Goal: Information Seeking & Learning: Learn about a topic

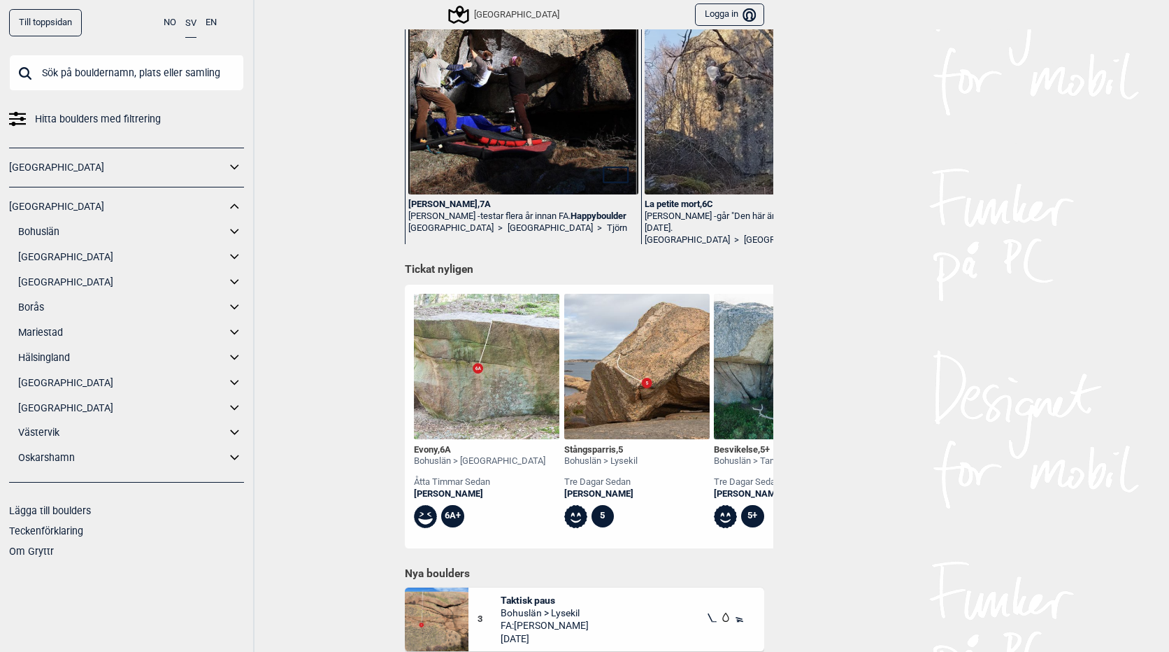
scroll to position [210, 0]
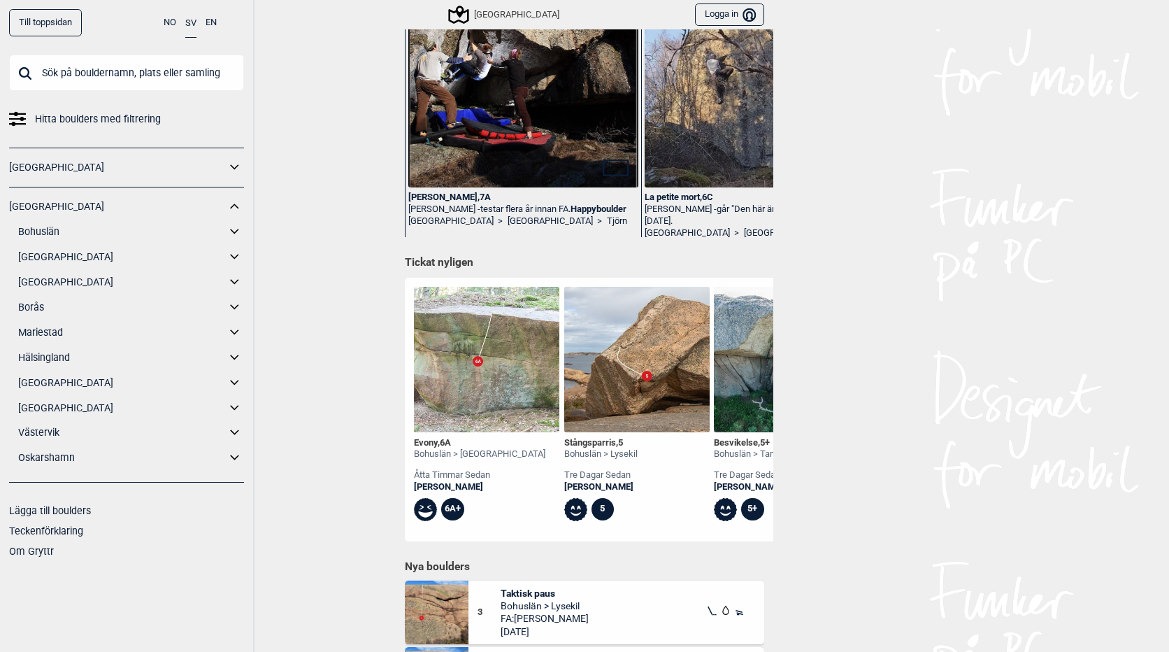
click at [422, 441] on div "Evony , 6A" at bounding box center [479, 443] width 131 height 12
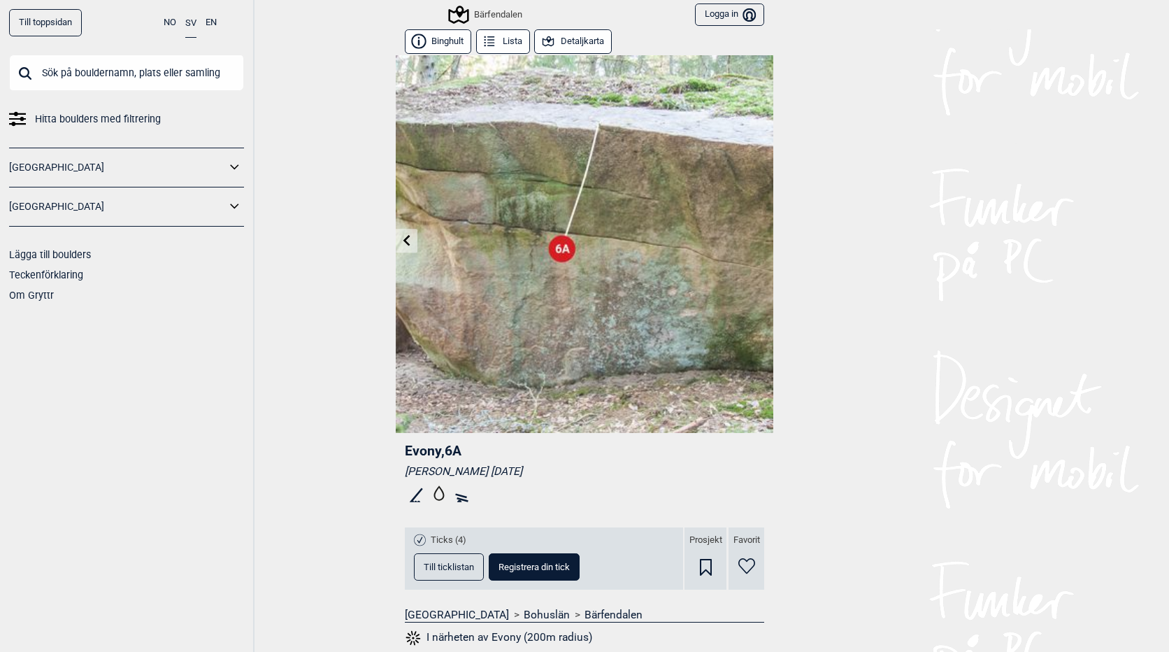
click at [232, 206] on icon at bounding box center [234, 206] width 8 height 5
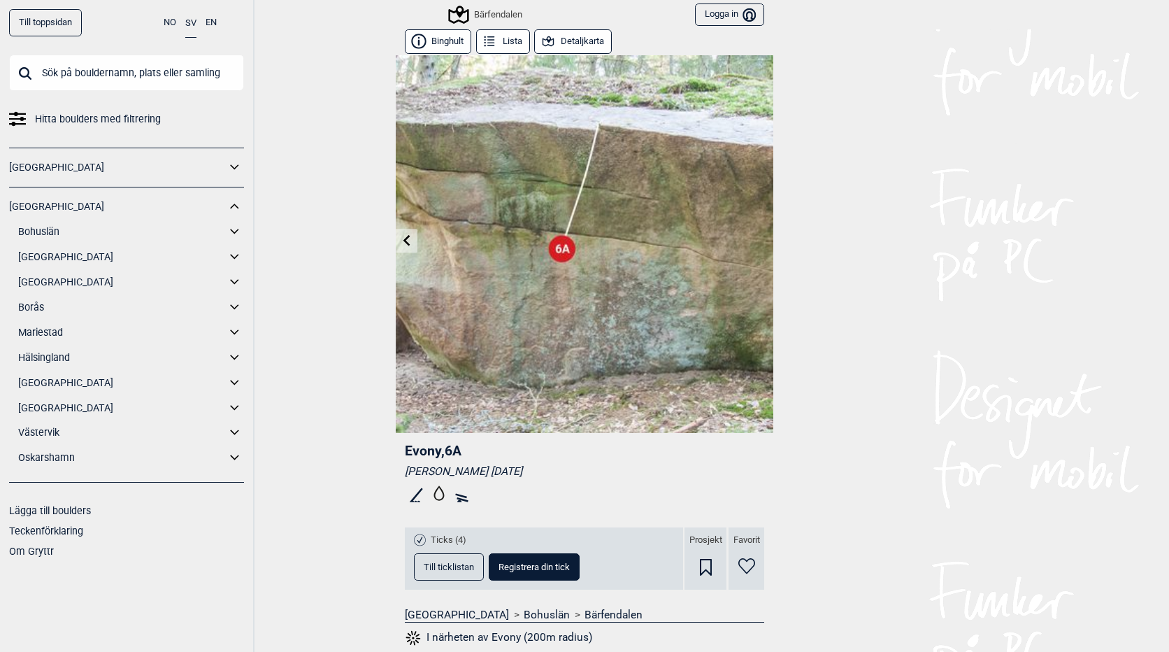
click at [236, 233] on icon at bounding box center [234, 231] width 8 height 5
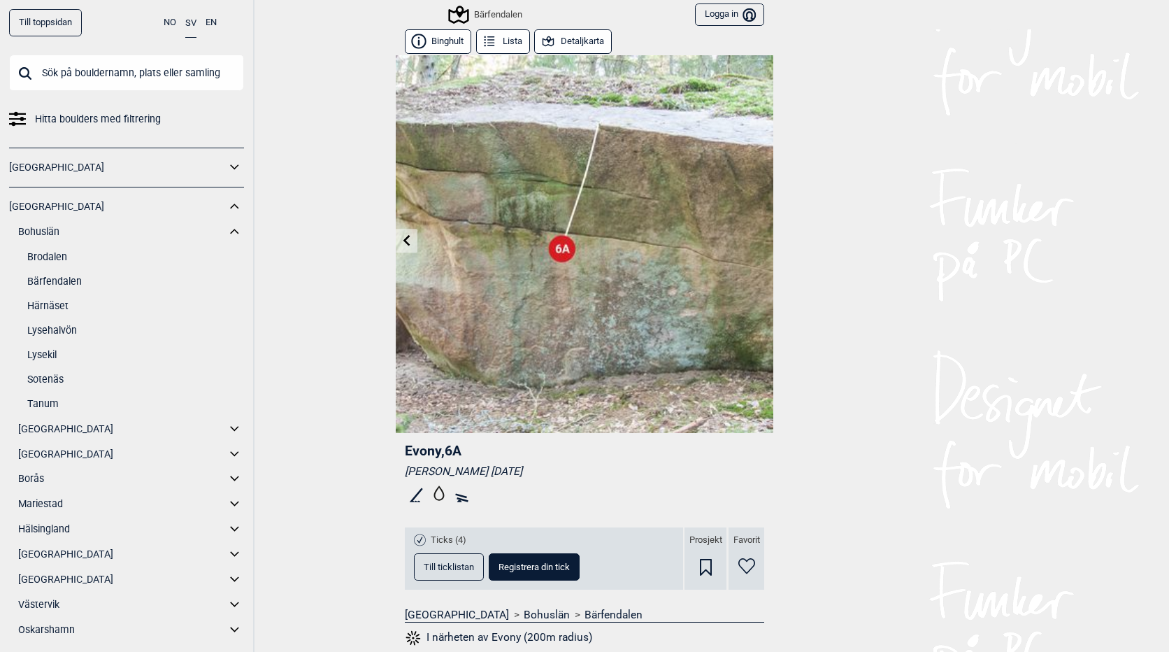
click at [226, 231] on icon at bounding box center [235, 232] width 18 height 20
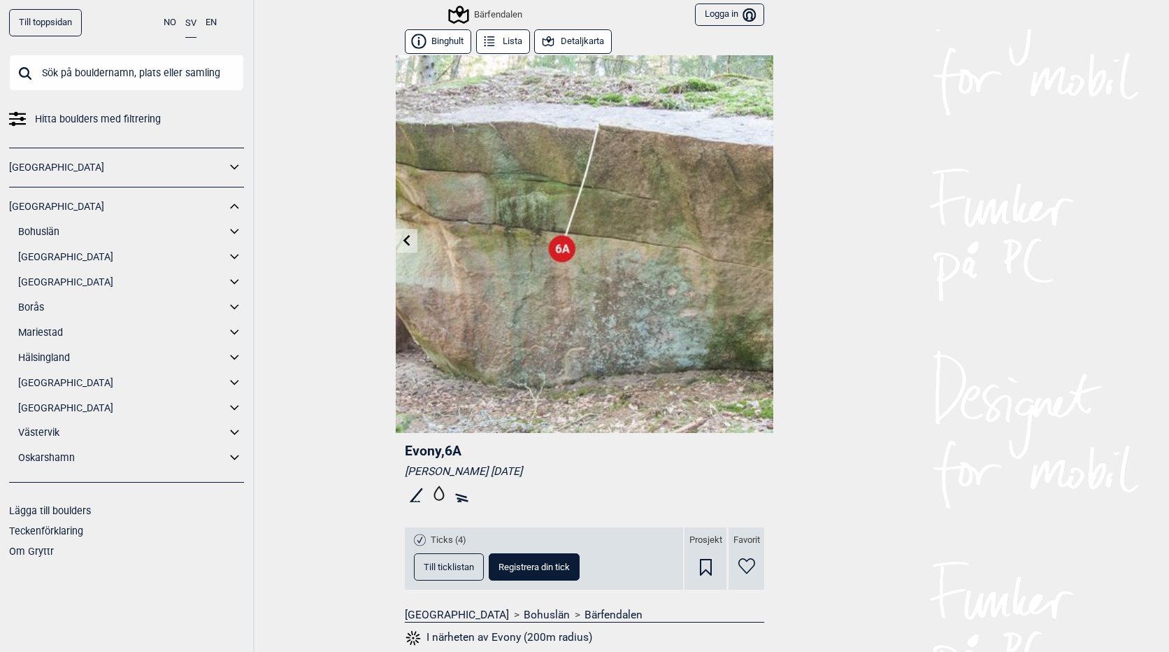
click at [233, 252] on icon at bounding box center [235, 257] width 18 height 20
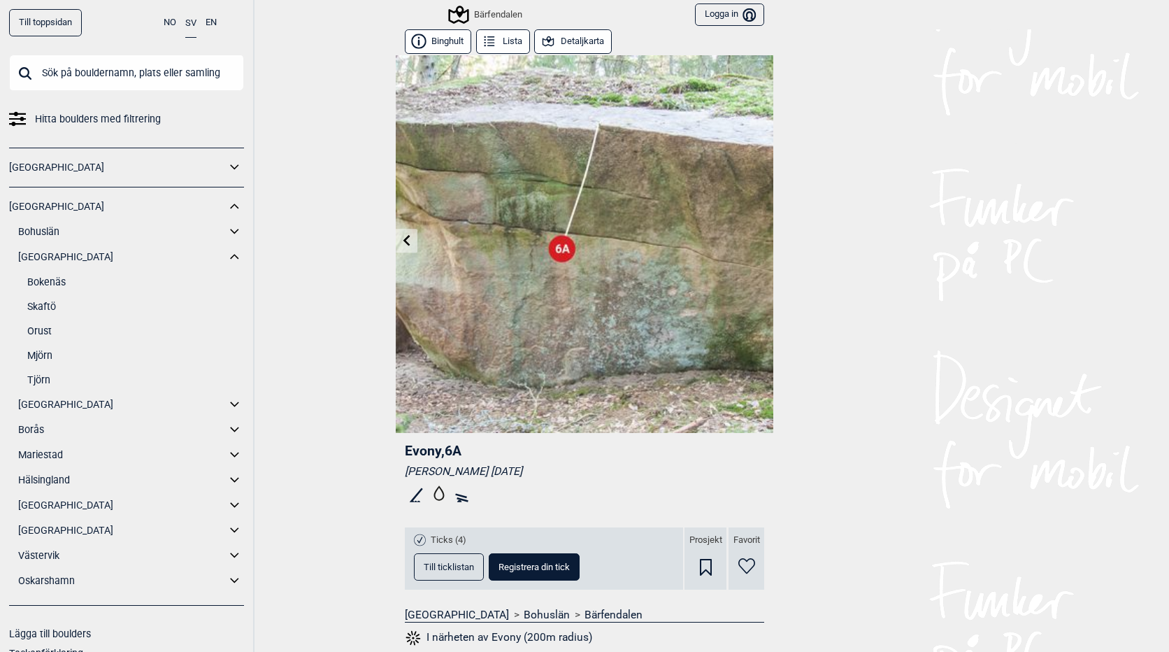
click at [230, 257] on icon at bounding box center [234, 256] width 8 height 5
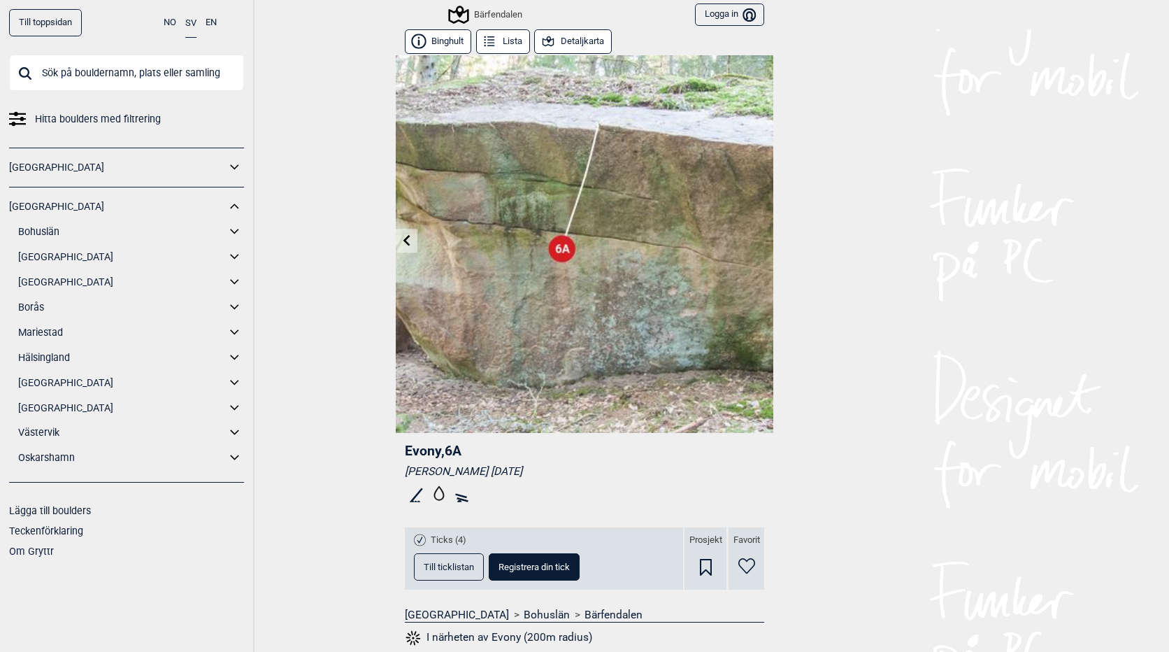
click at [231, 281] on icon at bounding box center [235, 282] width 18 height 20
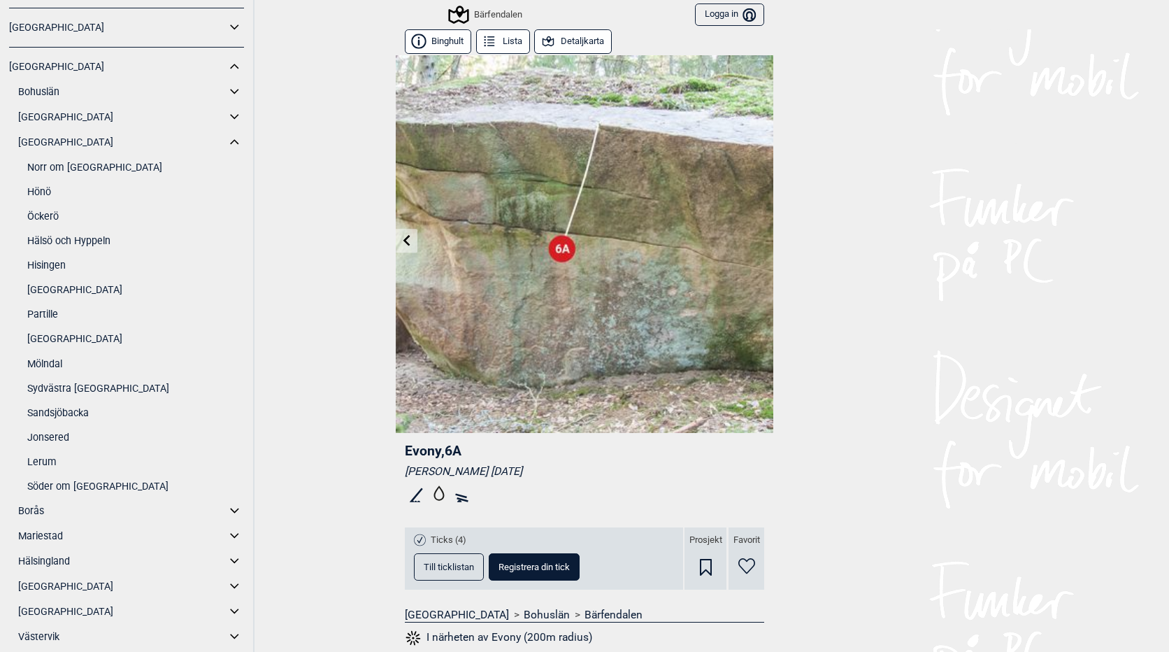
scroll to position [262, 0]
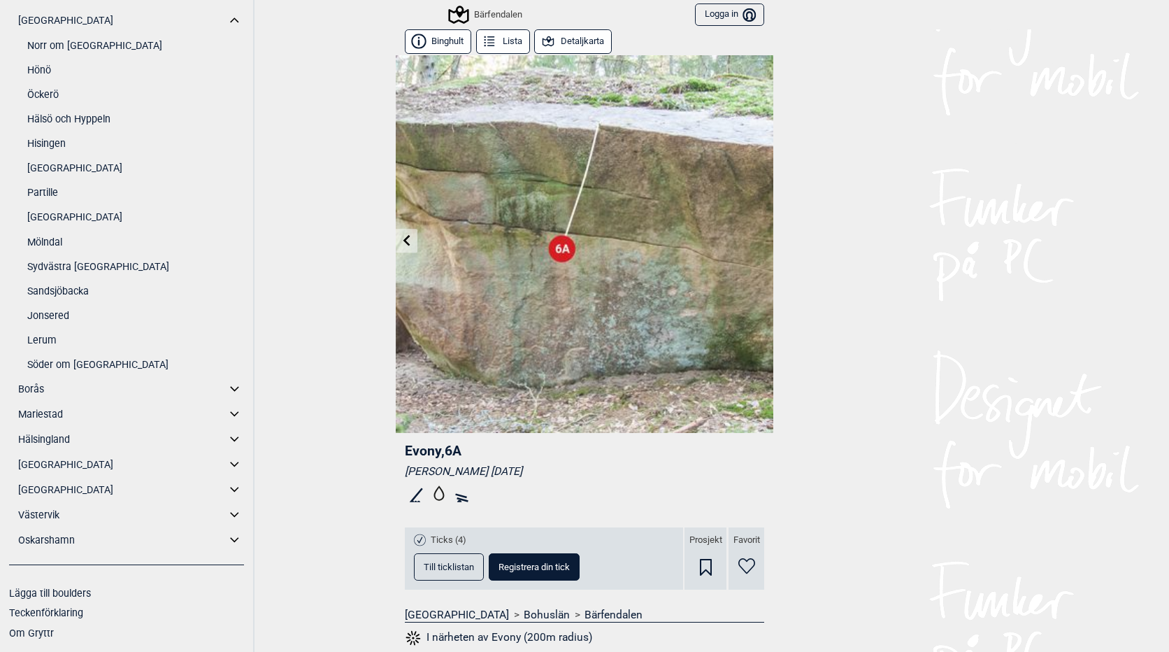
click at [226, 391] on icon at bounding box center [235, 389] width 18 height 20
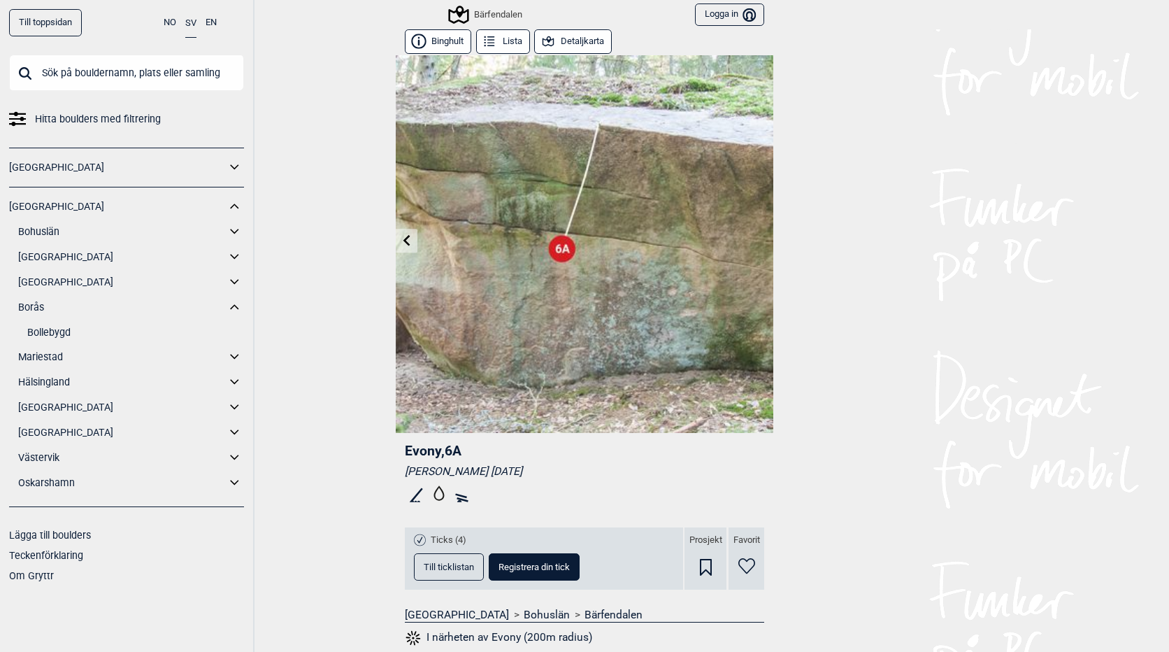
click at [49, 330] on link "Bollebygd" at bounding box center [135, 332] width 217 height 20
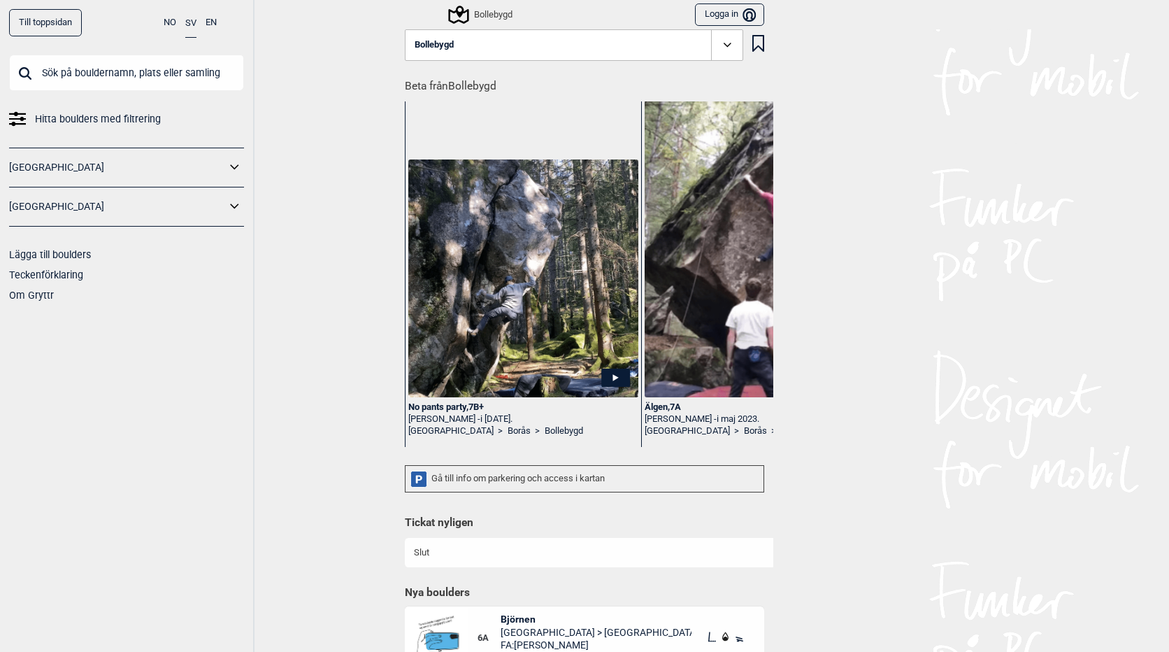
click at [705, 41] on button "Bollebygd" at bounding box center [574, 45] width 339 height 32
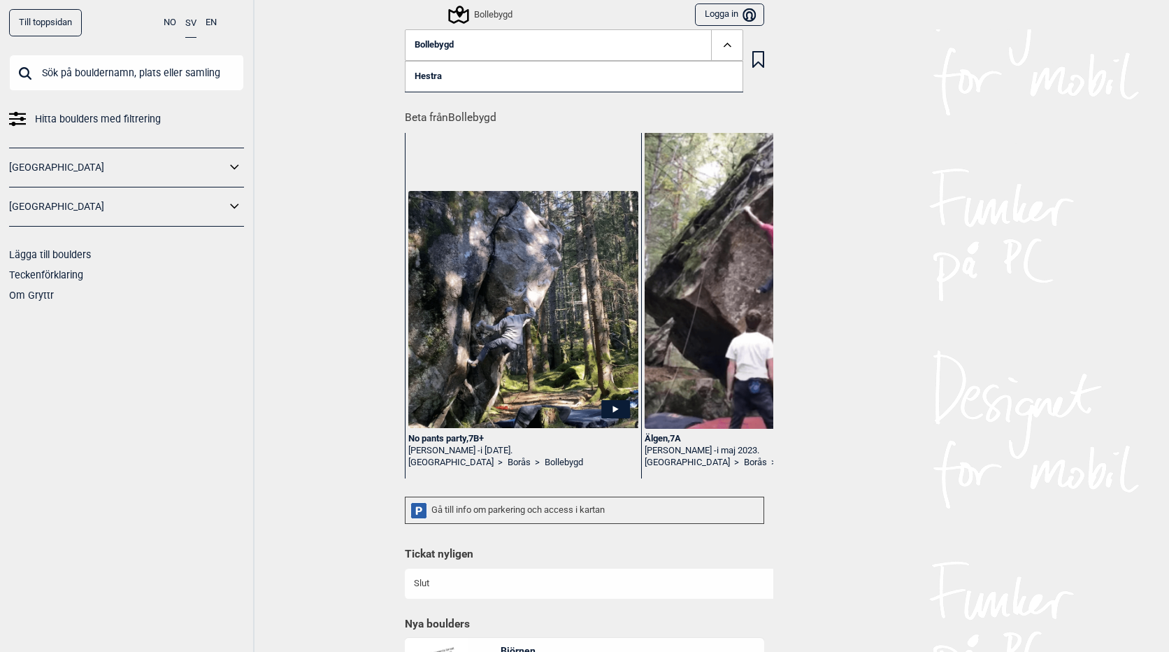
click at [427, 74] on link "Hestra" at bounding box center [574, 76] width 339 height 31
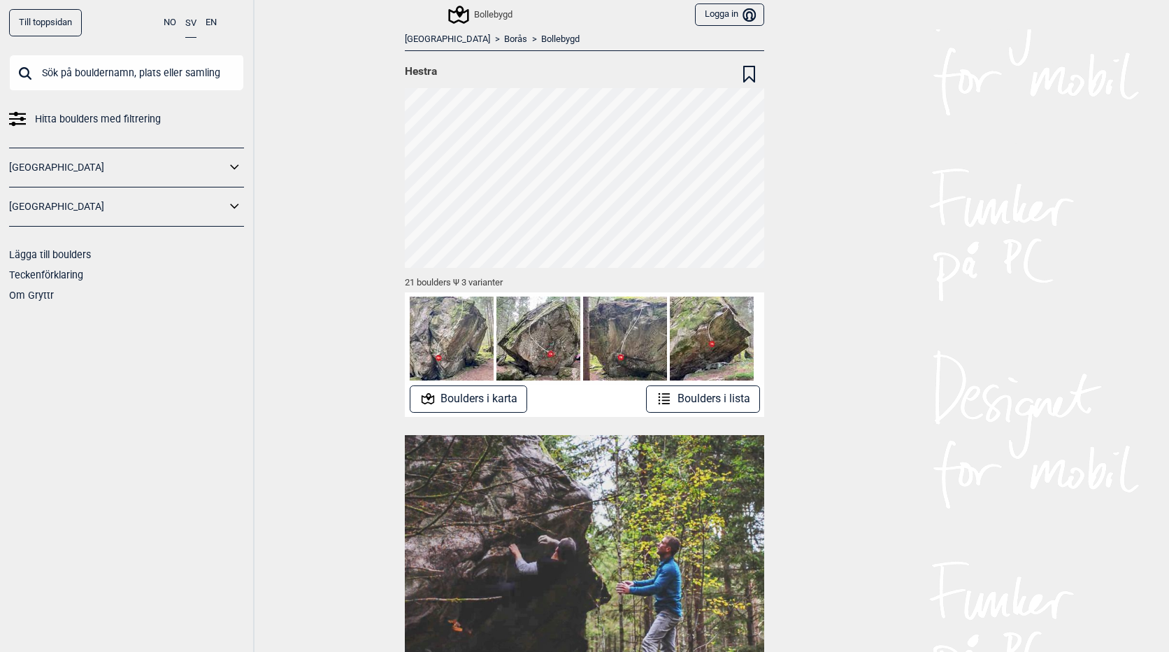
click at [733, 401] on button "Boulders i lista" at bounding box center [703, 398] width 114 height 27
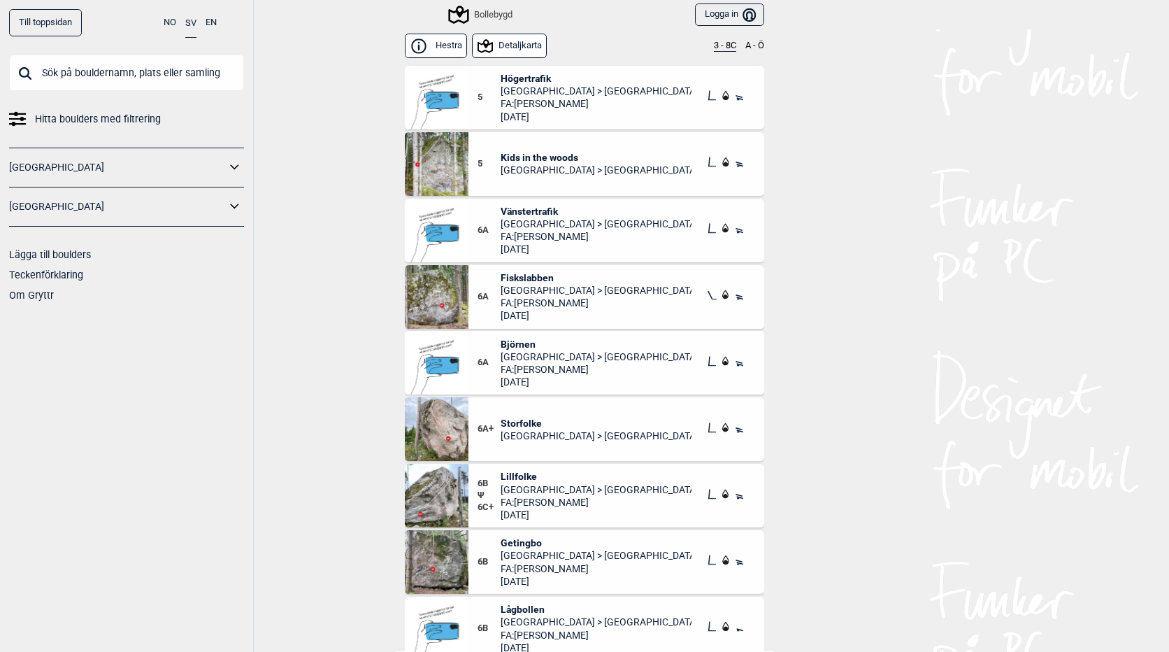
click at [443, 101] on img at bounding box center [437, 98] width 64 height 64
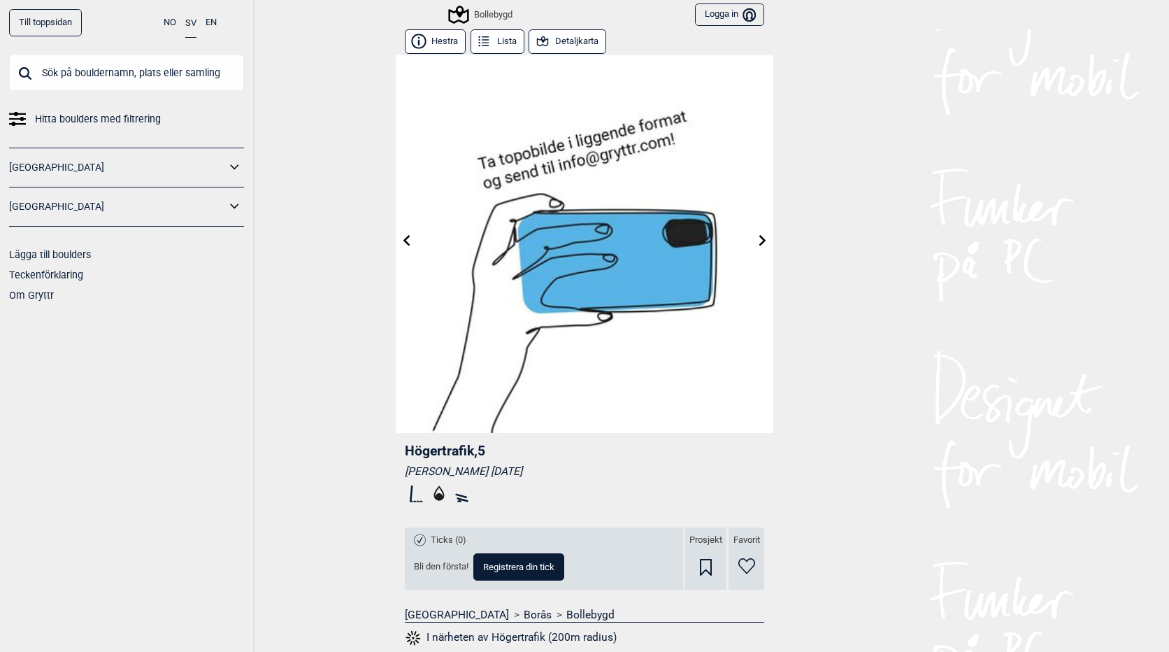
click at [758, 241] on icon at bounding box center [763, 239] width 11 height 11
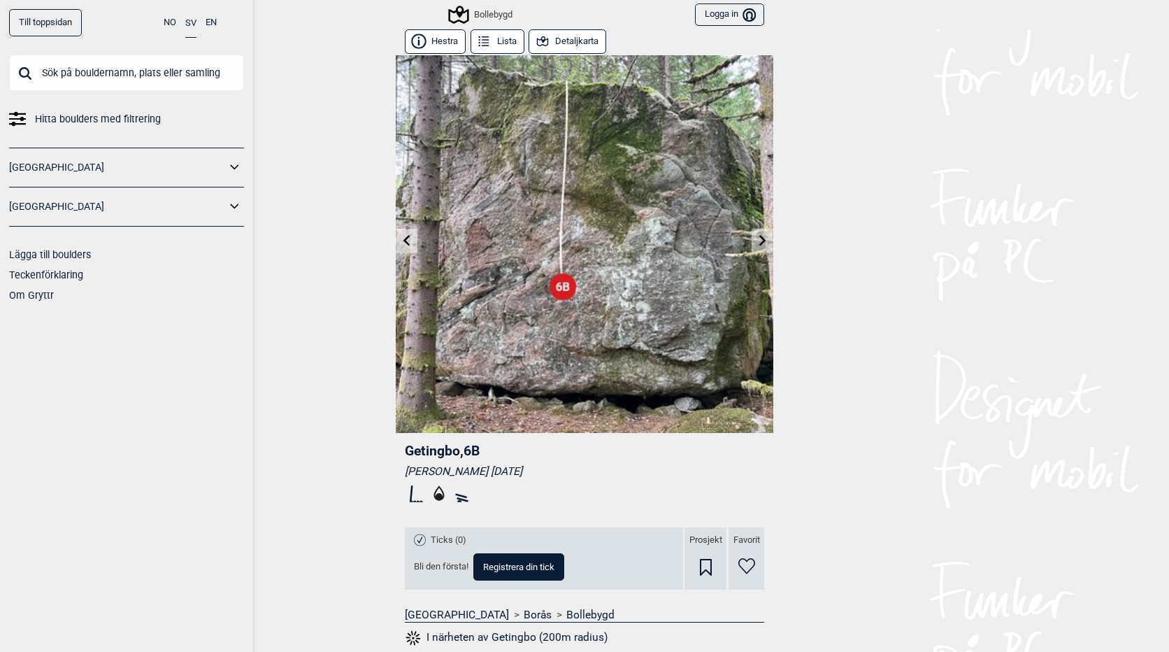
click at [758, 241] on icon at bounding box center [763, 239] width 11 height 11
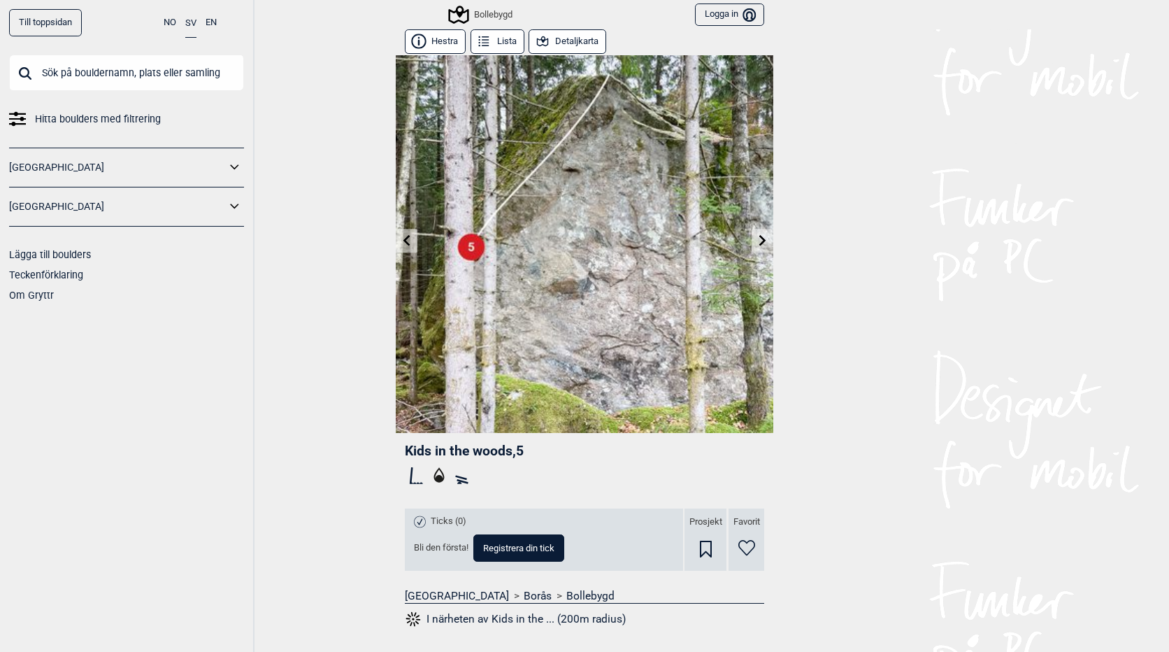
click at [758, 241] on icon at bounding box center [763, 239] width 11 height 11
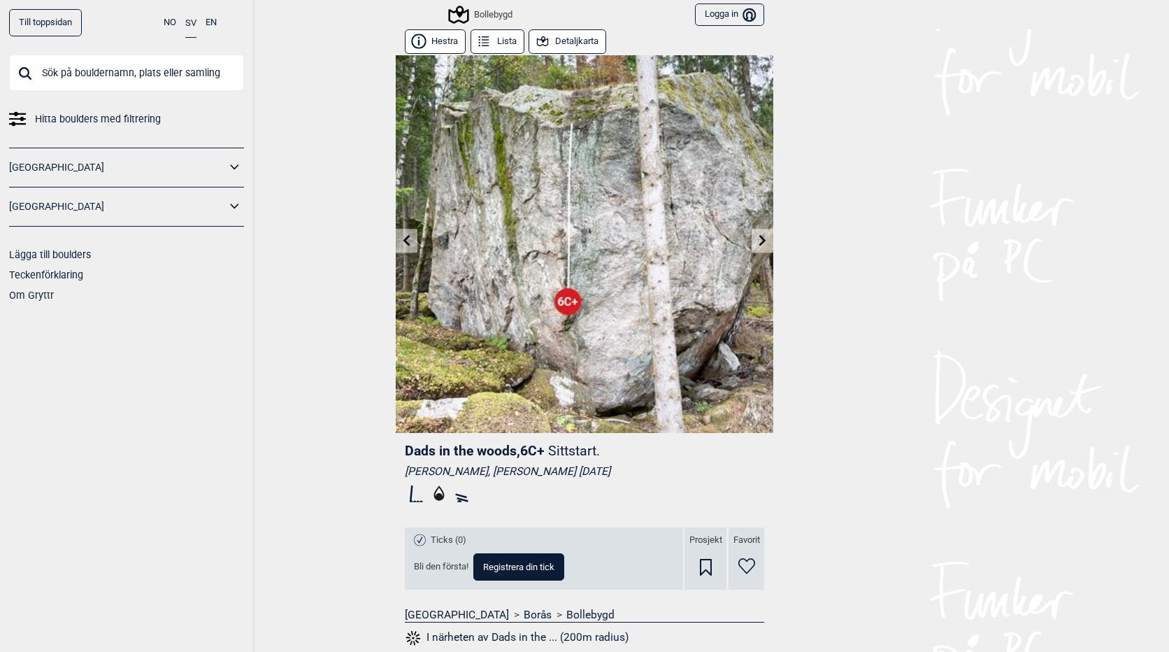
click at [758, 241] on icon at bounding box center [763, 239] width 11 height 11
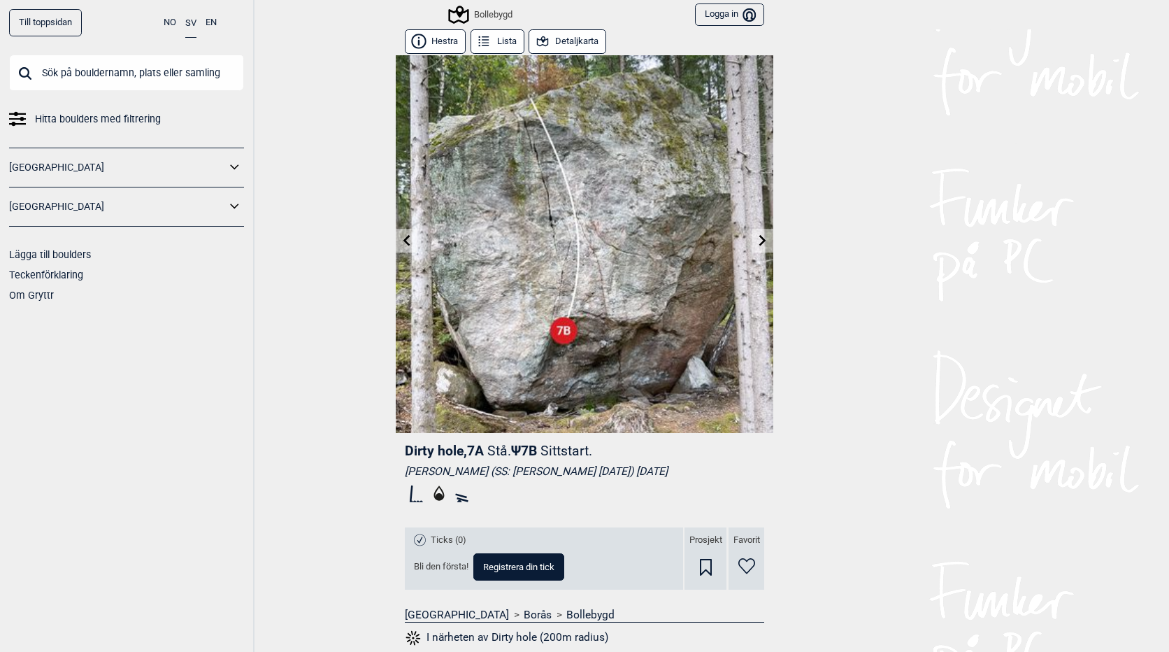
click at [760, 243] on icon at bounding box center [763, 239] width 7 height 11
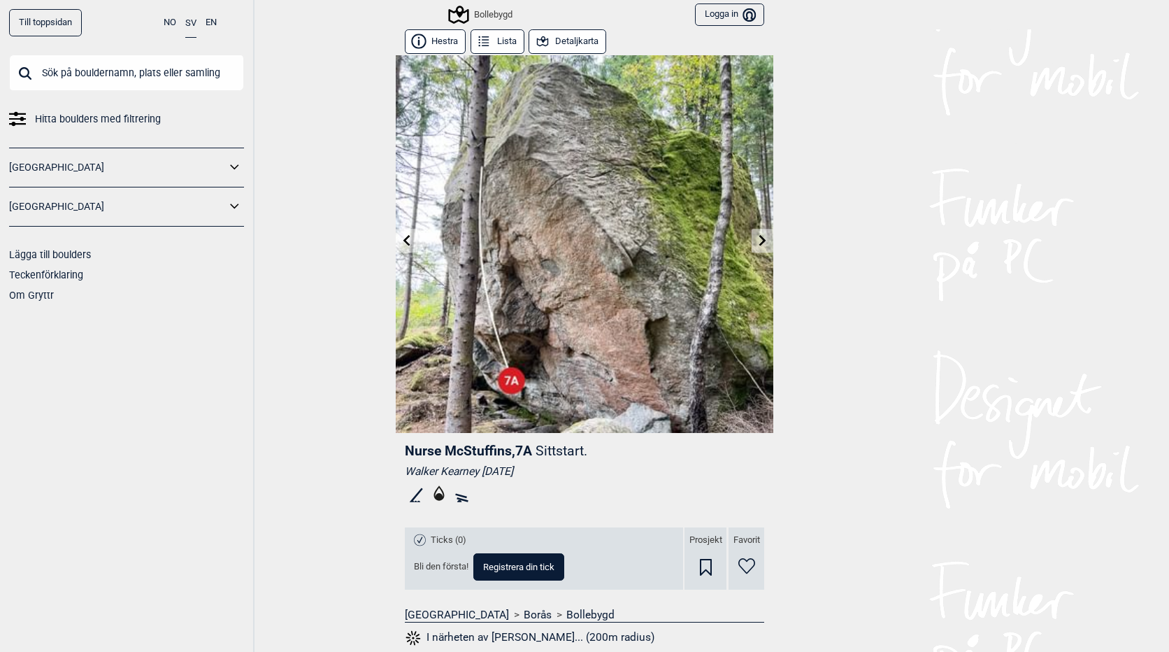
click at [455, 495] on rect at bounding box center [461, 496] width 12 height 5
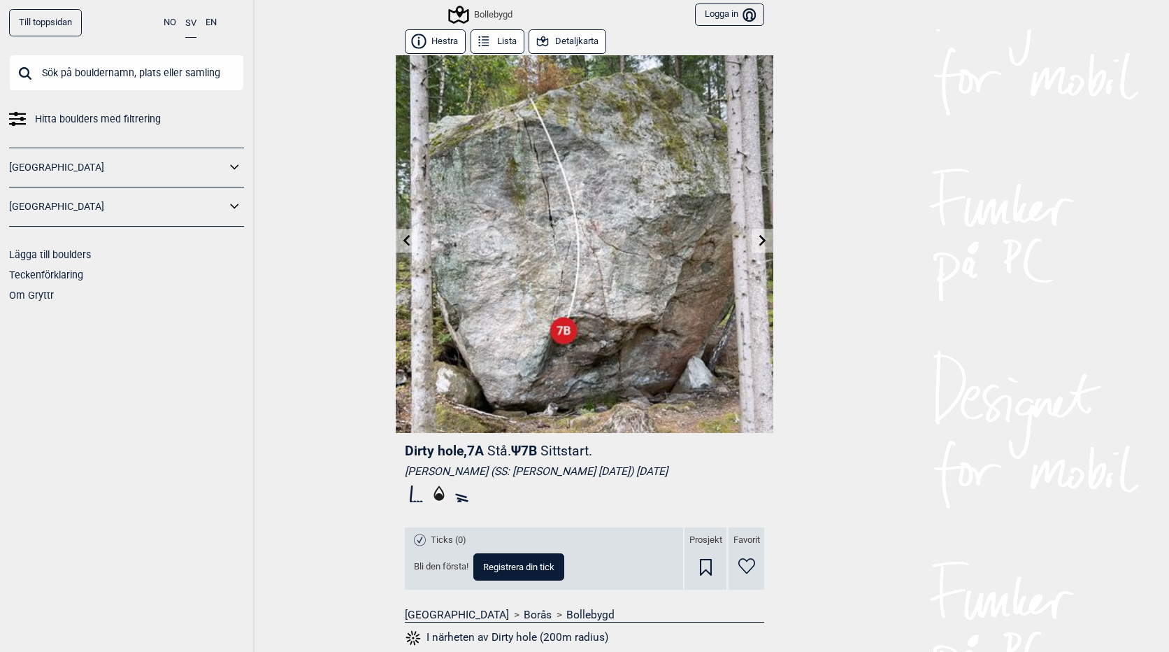
click at [758, 243] on icon at bounding box center [763, 239] width 11 height 11
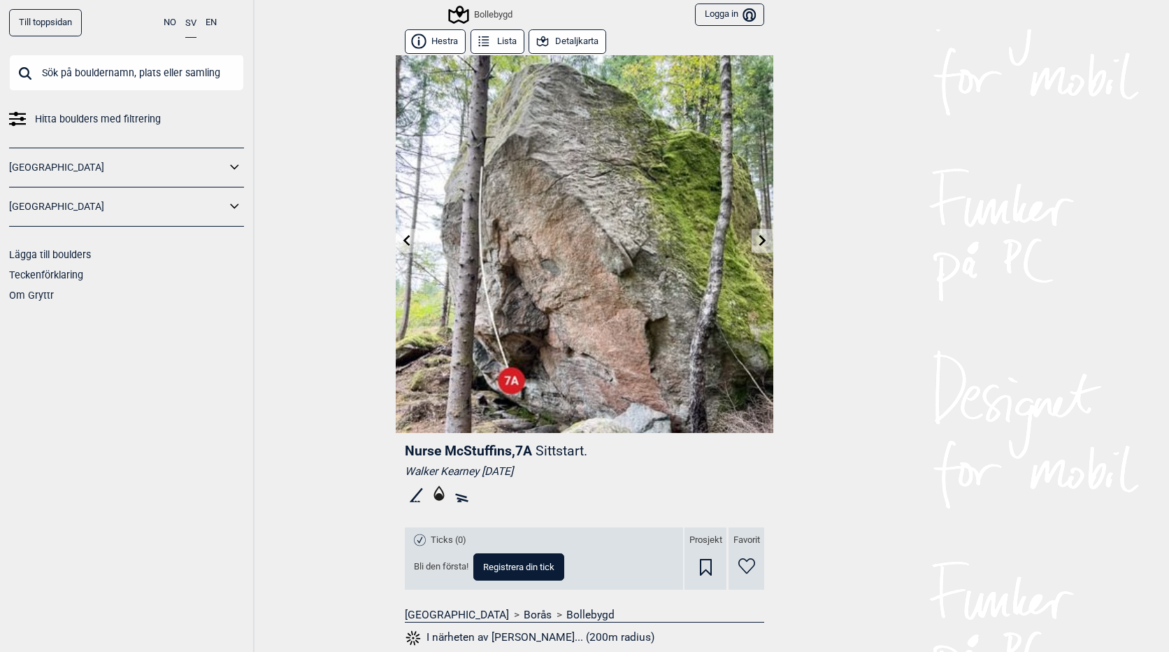
click at [758, 243] on icon at bounding box center [763, 239] width 11 height 11
click at [401, 242] on icon at bounding box center [406, 239] width 11 height 11
click at [758, 239] on icon at bounding box center [763, 239] width 11 height 11
click at [404, 243] on icon at bounding box center [407, 239] width 7 height 11
click at [761, 241] on icon at bounding box center [763, 239] width 11 height 11
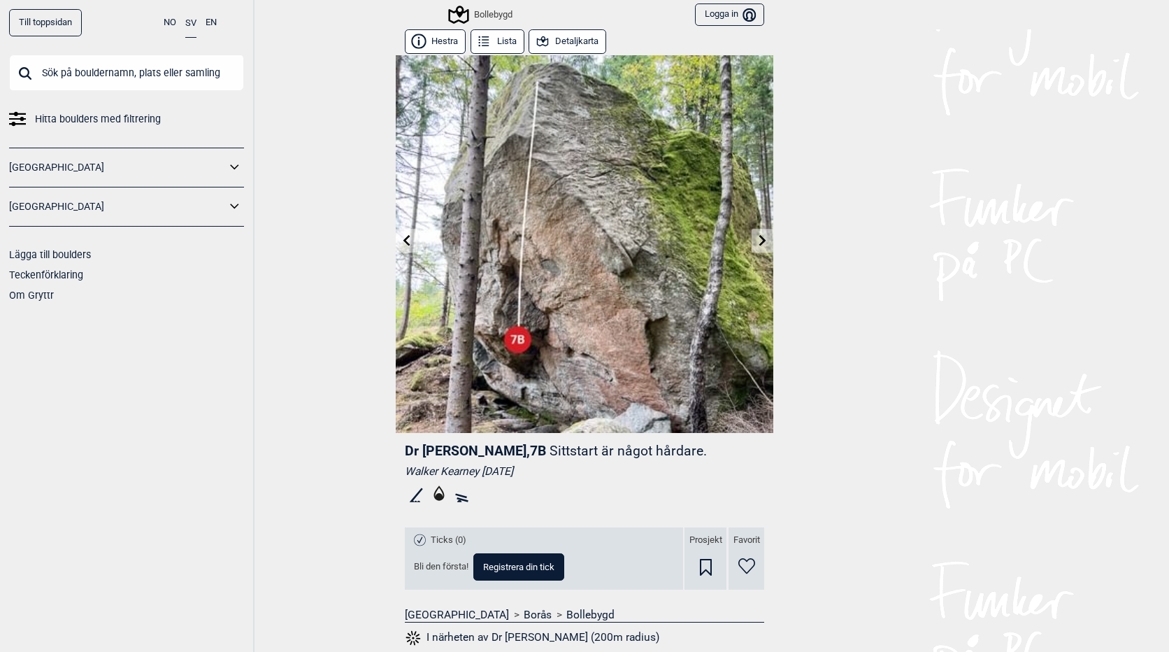
click at [761, 241] on icon at bounding box center [763, 239] width 11 height 11
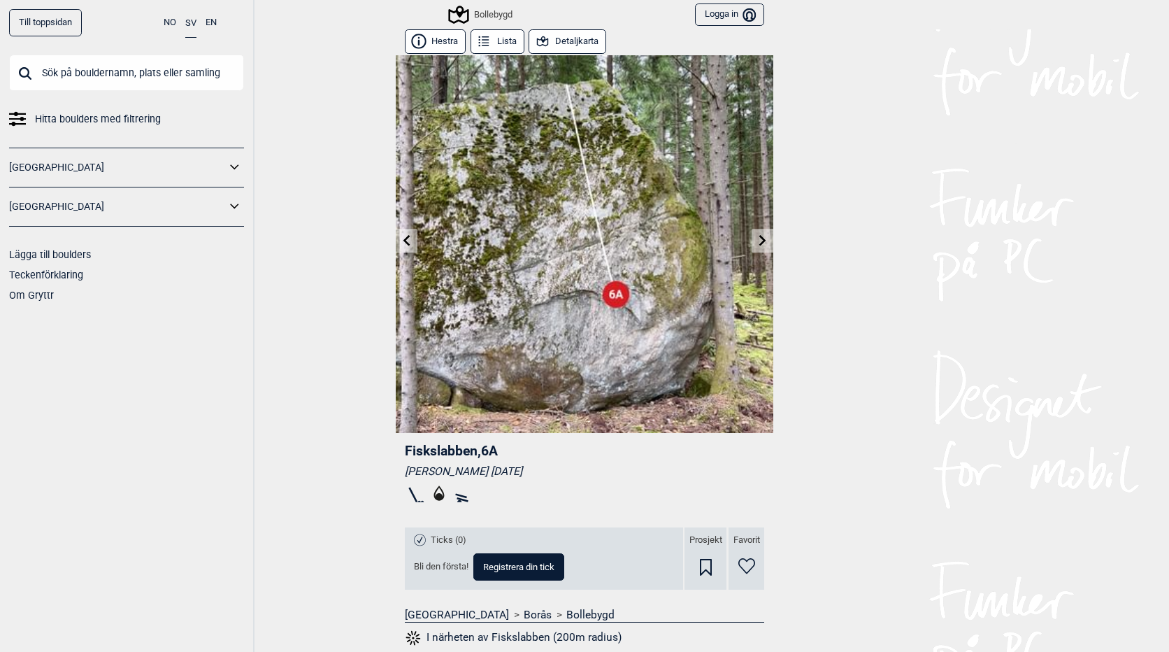
click at [761, 241] on icon at bounding box center [763, 239] width 11 height 11
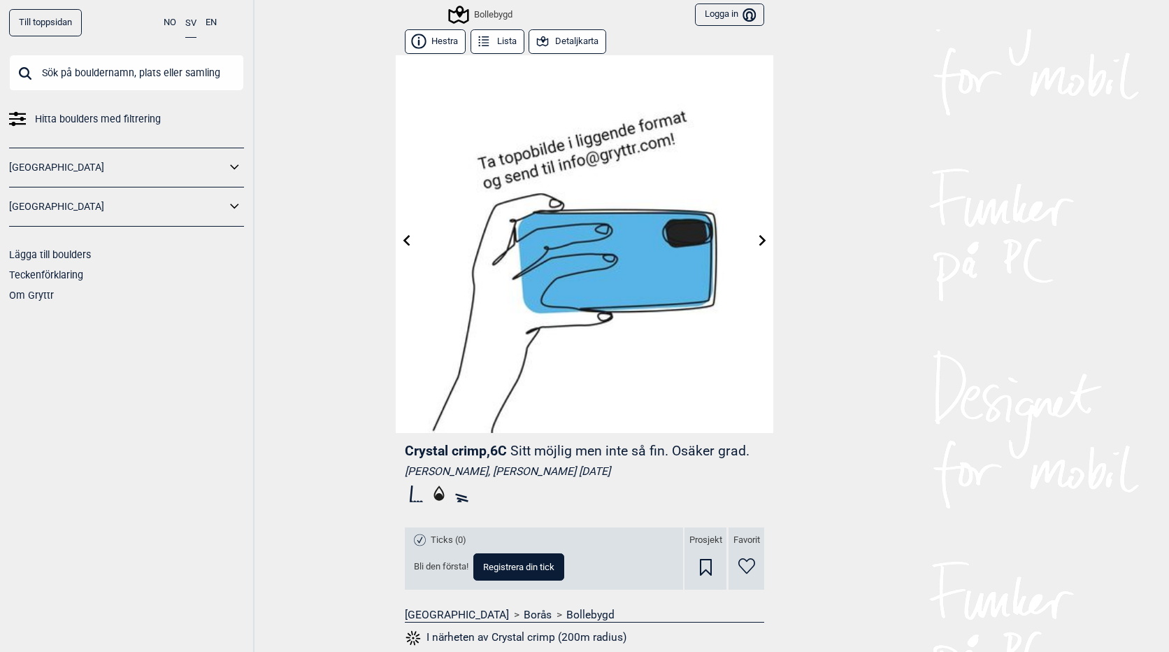
click at [761, 241] on icon at bounding box center [763, 239] width 11 height 11
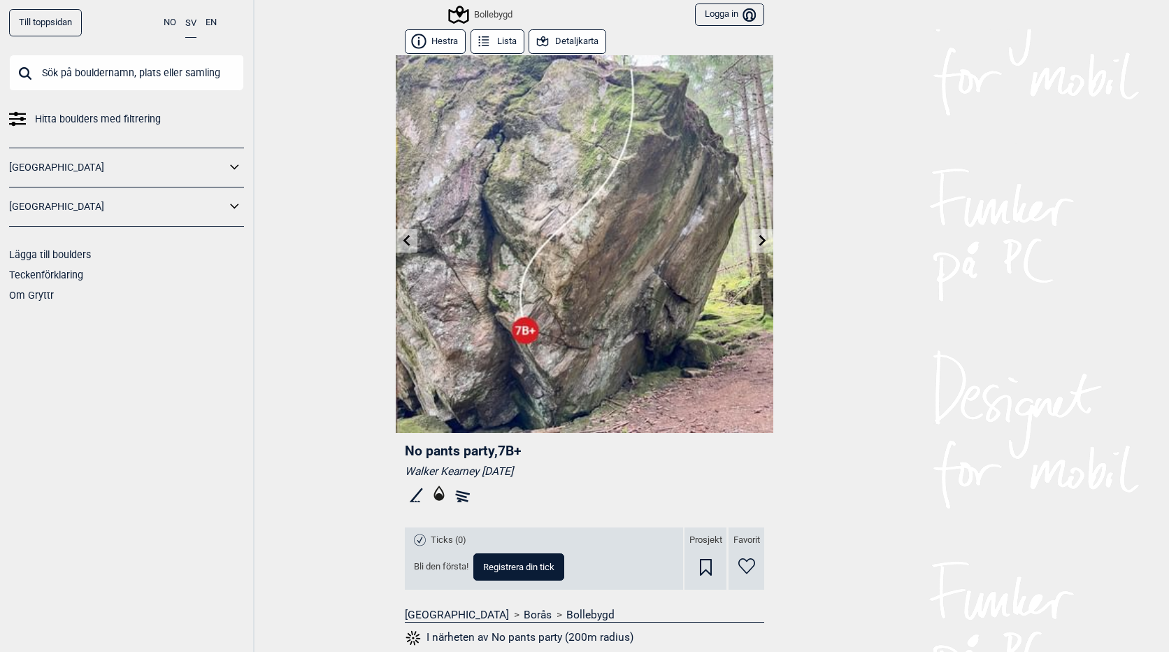
click at [455, 495] on rect at bounding box center [461, 496] width 12 height 5
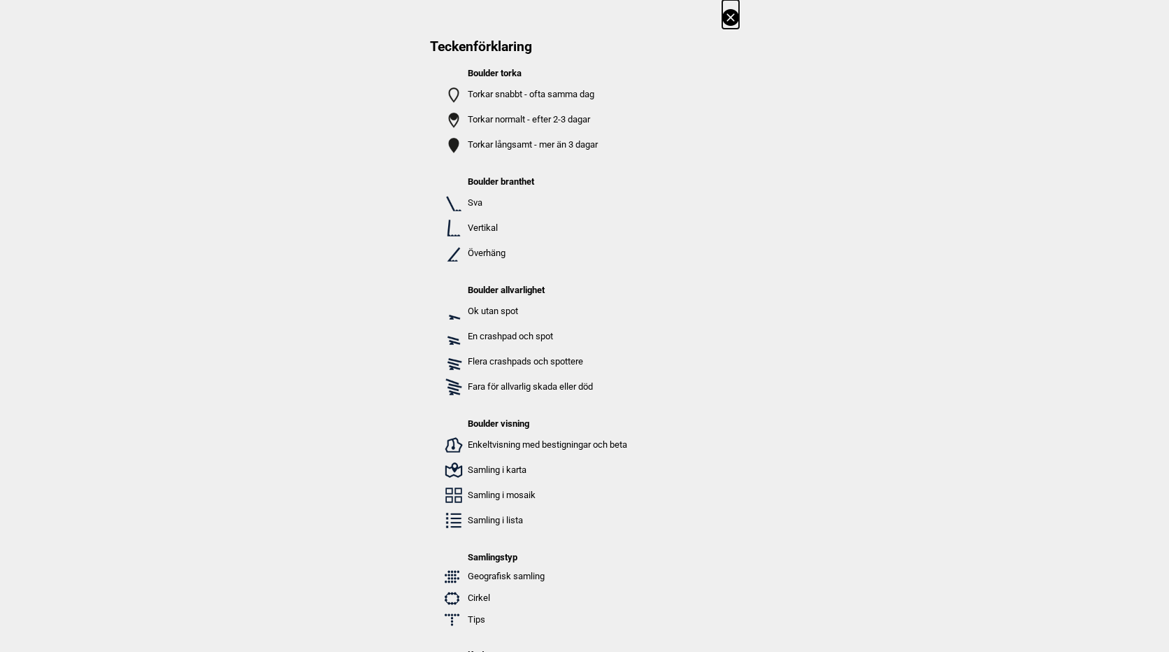
scroll to position [236, 0]
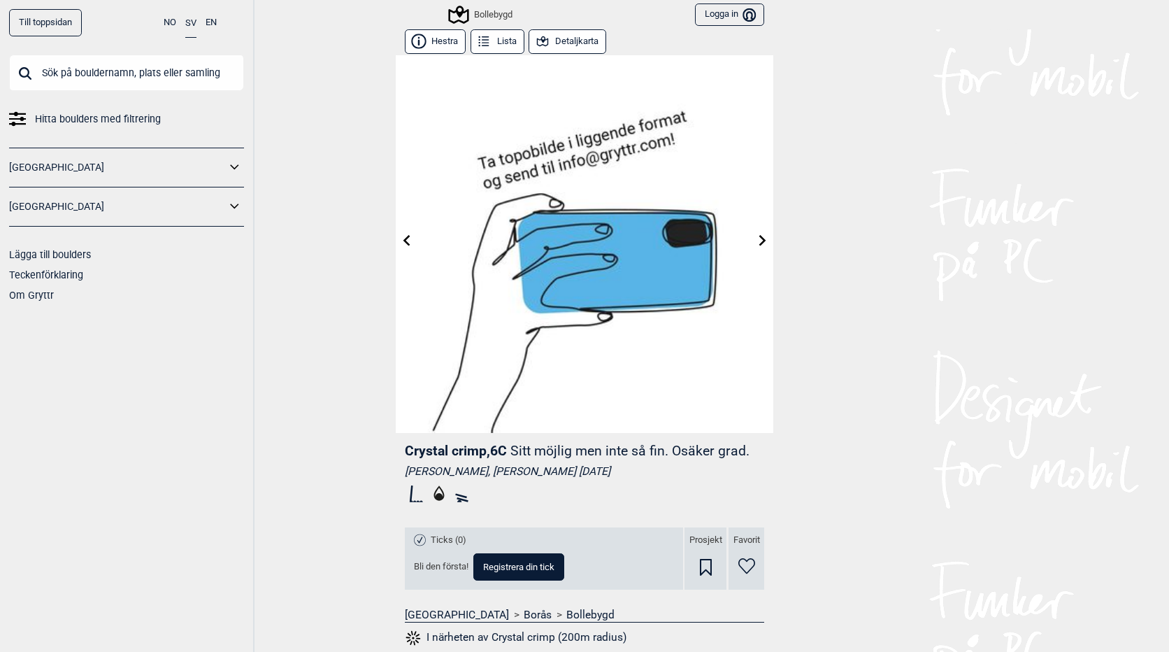
click at [755, 248] on link at bounding box center [763, 240] width 22 height 23
